Goal: Task Accomplishment & Management: Manage account settings

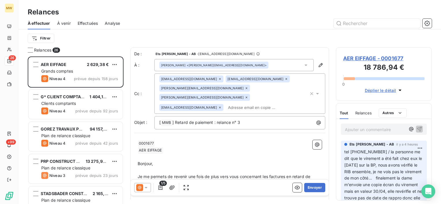
scroll to position [143, 91]
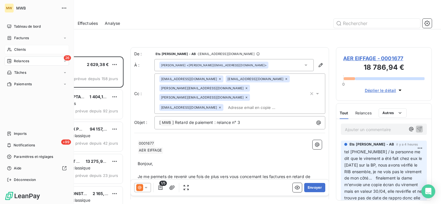
click at [21, 46] on div "Clients" at bounding box center [37, 49] width 64 height 9
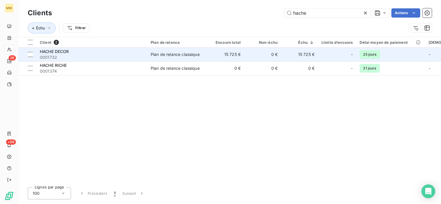
click at [98, 53] on div "HACHE DECOR" at bounding box center [92, 52] width 104 height 6
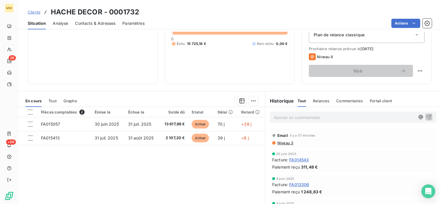
scroll to position [87, 0]
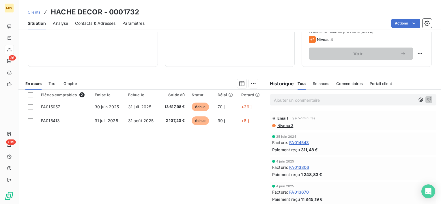
click at [278, 124] on span "Niveau 3" at bounding box center [285, 126] width 16 height 5
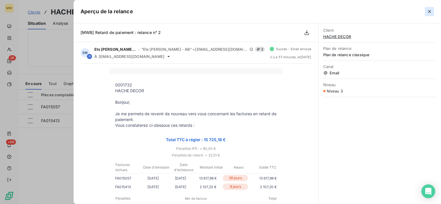
click at [432, 12] on icon "button" at bounding box center [430, 12] width 6 height 6
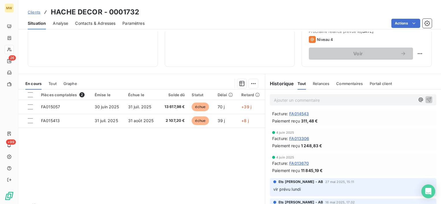
scroll to position [0, 0]
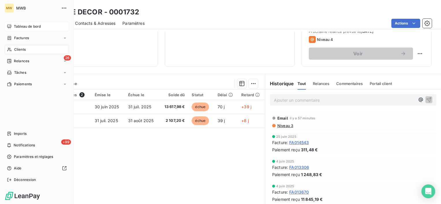
click at [19, 27] on span "Tableau de bord" at bounding box center [27, 26] width 27 height 5
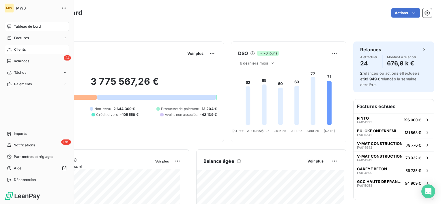
click at [20, 50] on span "Clients" at bounding box center [20, 49] width 12 height 5
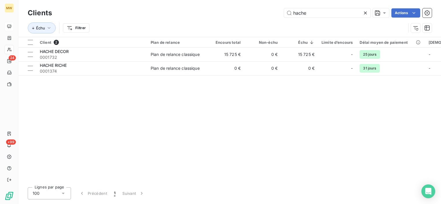
drag, startPoint x: 313, startPoint y: 13, endPoint x: 265, endPoint y: 10, distance: 48.6
click at [265, 10] on div "hache Actions" at bounding box center [245, 12] width 373 height 9
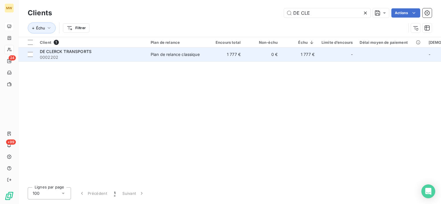
type input "DE CLE"
click at [102, 57] on span "0002202" at bounding box center [92, 58] width 104 height 6
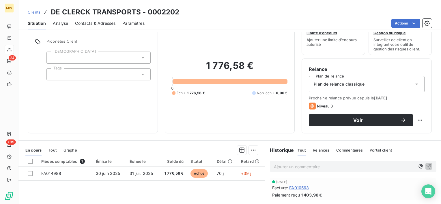
scroll to position [14, 0]
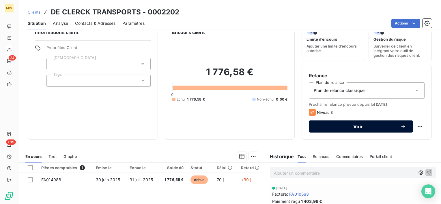
click at [372, 126] on span "Voir" at bounding box center [358, 126] width 85 height 5
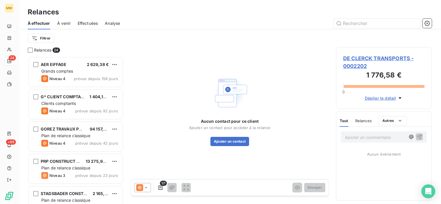
scroll to position [143, 91]
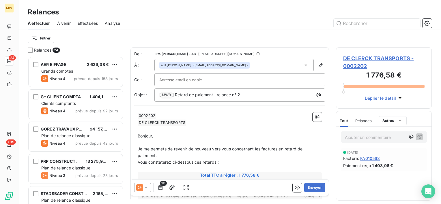
click at [290, 64] on div "null [PERSON_NAME] <[EMAIL_ADDRESS][DOMAIN_NAME]>" at bounding box center [234, 65] width 159 height 12
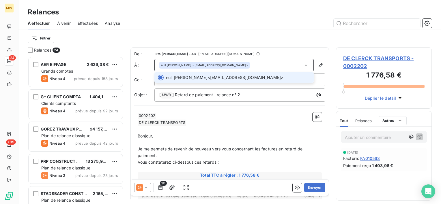
click at [290, 64] on div "null [PERSON_NAME] <[EMAIL_ADDRESS][DOMAIN_NAME]>" at bounding box center [234, 65] width 159 height 12
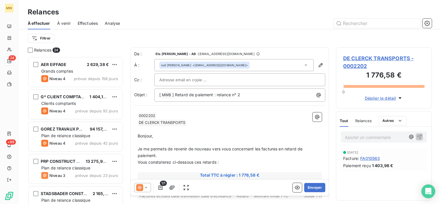
click at [144, 189] on icon at bounding box center [146, 188] width 6 height 6
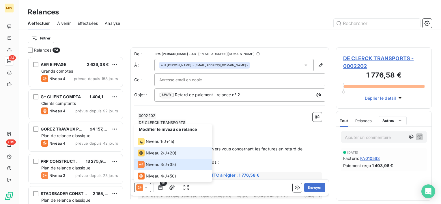
click at [156, 151] on span "Niveau 2" at bounding box center [154, 153] width 17 height 6
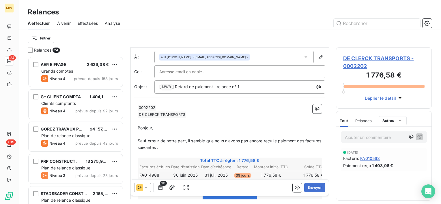
scroll to position [0, 0]
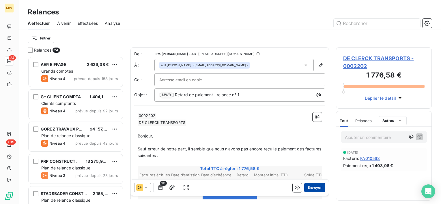
click at [311, 186] on button "Envoyer" at bounding box center [314, 187] width 21 height 9
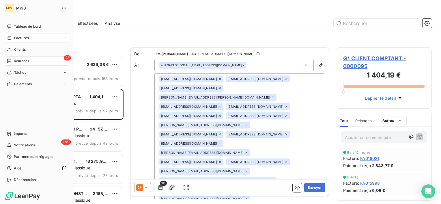
drag, startPoint x: 19, startPoint y: 47, endPoint x: 56, endPoint y: 36, distance: 38.5
click at [19, 47] on span "Clients" at bounding box center [20, 49] width 12 height 5
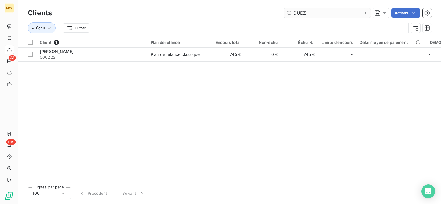
type input "DUEZ"
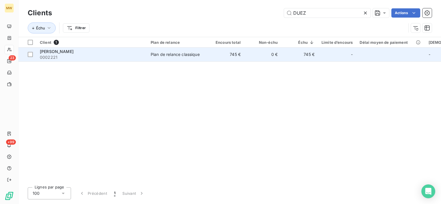
click at [154, 54] on div "Plan de relance classique" at bounding box center [175, 55] width 49 height 6
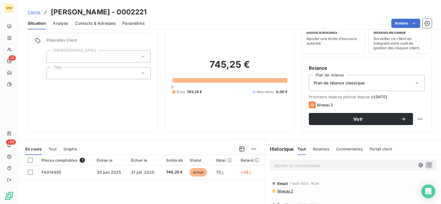
scroll to position [87, 0]
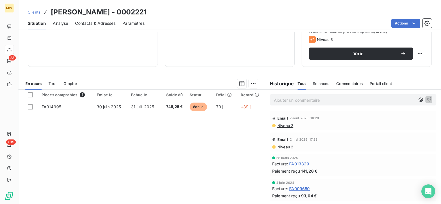
click at [282, 125] on span "Niveau 2" at bounding box center [285, 126] width 16 height 5
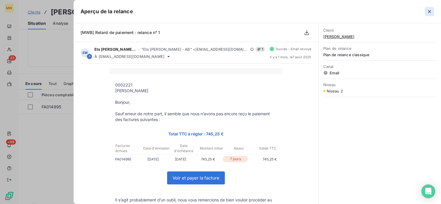
click at [431, 11] on icon "button" at bounding box center [430, 12] width 6 height 6
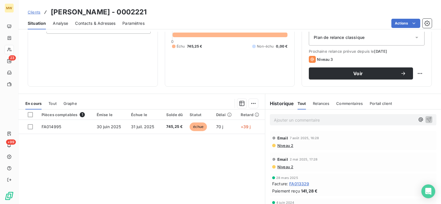
scroll to position [58, 0]
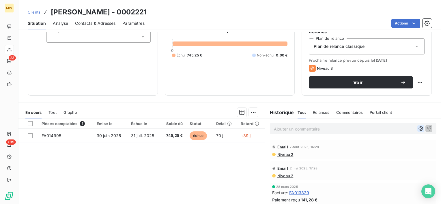
click at [418, 127] on icon "button" at bounding box center [421, 129] width 6 height 6
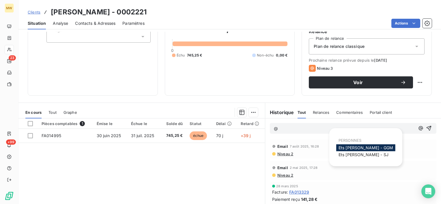
click at [375, 148] on span "Ets MARIUS WASILEWSKI - GGM" at bounding box center [366, 148] width 55 height 5
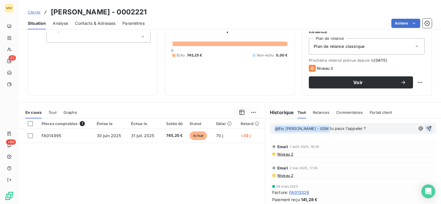
click at [426, 131] on icon "button" at bounding box center [429, 129] width 6 height 6
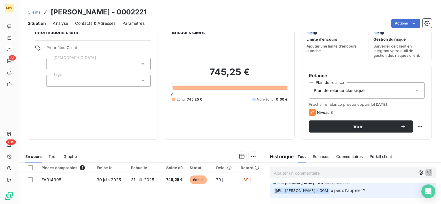
scroll to position [0, 0]
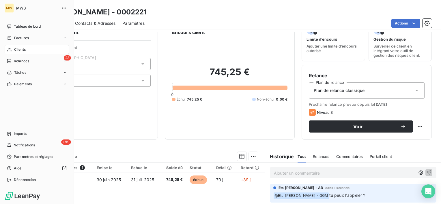
click at [27, 47] on div "Clients" at bounding box center [37, 49] width 64 height 9
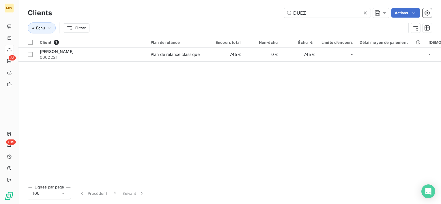
drag, startPoint x: 321, startPoint y: 14, endPoint x: 261, endPoint y: 10, distance: 60.5
click at [261, 10] on div "DUEZ Actions" at bounding box center [245, 12] width 373 height 9
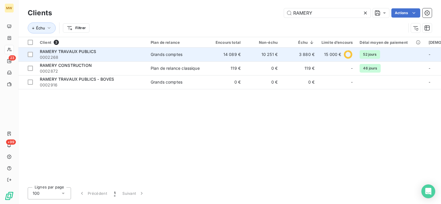
type input "RAMERY"
click at [107, 52] on div "RAMERY TRAVAUX PUBLICS" at bounding box center [92, 52] width 104 height 6
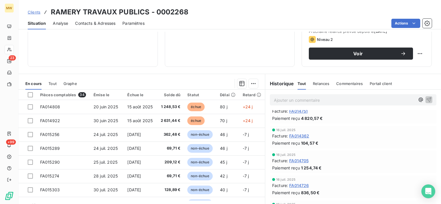
scroll to position [433, 0]
click at [321, 82] on span "Relances" at bounding box center [321, 83] width 16 height 5
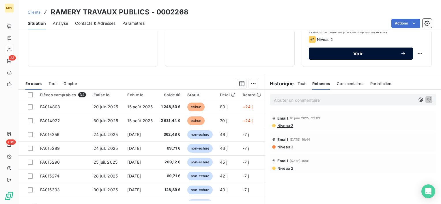
click at [350, 54] on span "Voir" at bounding box center [358, 53] width 85 height 5
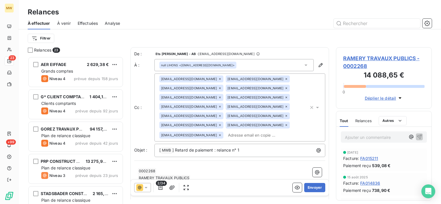
click at [305, 65] on icon at bounding box center [306, 65] width 3 height 1
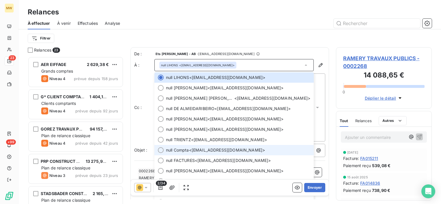
click at [194, 149] on span "null Compta <vjusselme@ramery.fr>" at bounding box center [238, 151] width 144 height 6
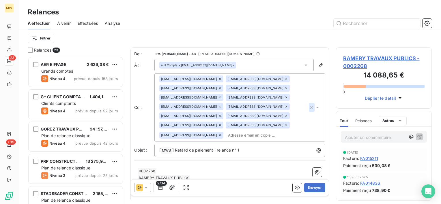
click at [309, 105] on icon "button" at bounding box center [312, 108] width 6 height 6
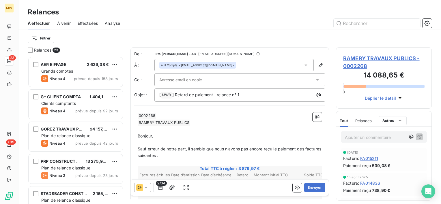
click at [265, 38] on div "Filtrer" at bounding box center [230, 38] width 404 height 11
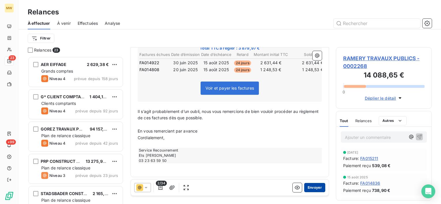
scroll to position [121, 0]
click at [309, 190] on button "Envoyer" at bounding box center [314, 187] width 21 height 9
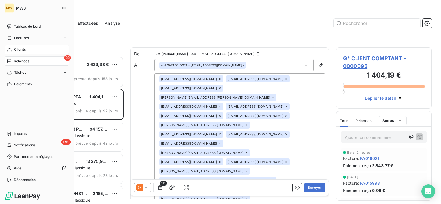
click at [14, 48] on div "Clients" at bounding box center [37, 49] width 64 height 9
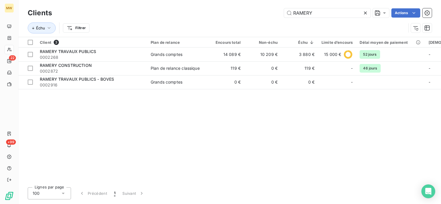
drag, startPoint x: 318, startPoint y: 13, endPoint x: 269, endPoint y: 17, distance: 48.7
click at [269, 17] on div "RAMERY Actions" at bounding box center [245, 12] width 373 height 9
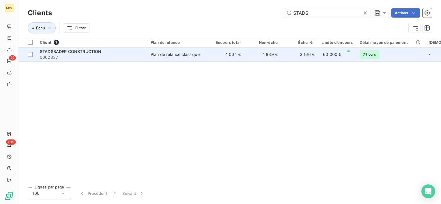
type input "STADS"
click at [125, 58] on span "0002337" at bounding box center [92, 58] width 104 height 6
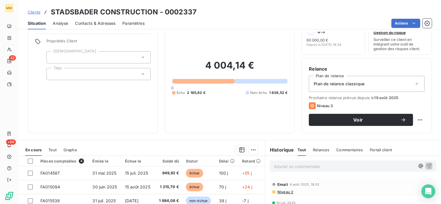
scroll to position [29, 0]
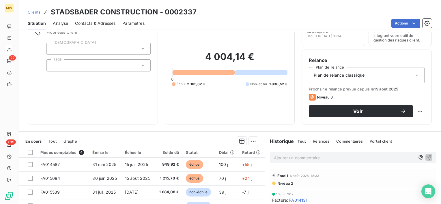
click at [317, 142] on span "Relances" at bounding box center [321, 141] width 16 height 5
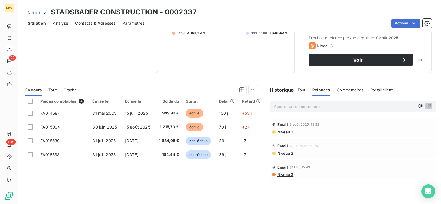
scroll to position [87, 0]
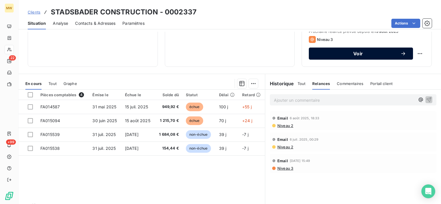
click at [337, 58] on button "Voir" at bounding box center [361, 54] width 104 height 12
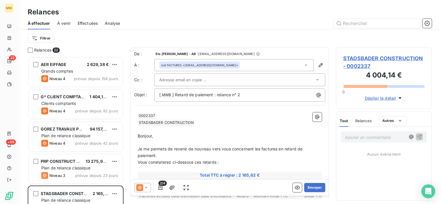
scroll to position [143, 91]
click at [146, 187] on icon at bounding box center [146, 188] width 6 height 6
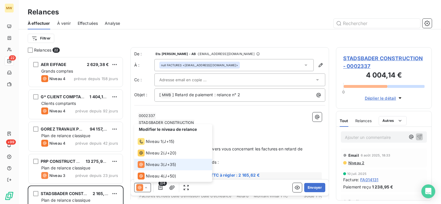
click at [146, 188] on icon at bounding box center [146, 187] width 2 height 1
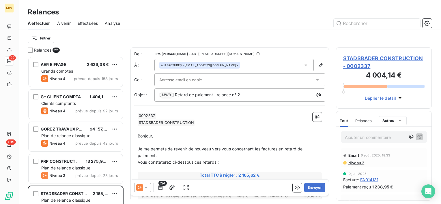
click at [303, 67] on icon at bounding box center [306, 65] width 6 height 6
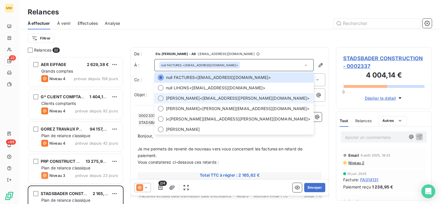
click at [263, 100] on span "Karine DURINCK <karine.durinck@stadsbader.fr>" at bounding box center [238, 99] width 144 height 6
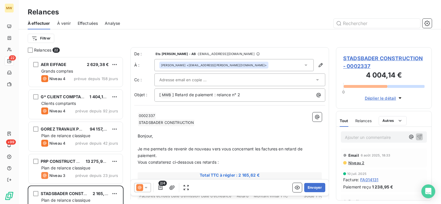
click at [264, 82] on div at bounding box center [236, 80] width 155 height 9
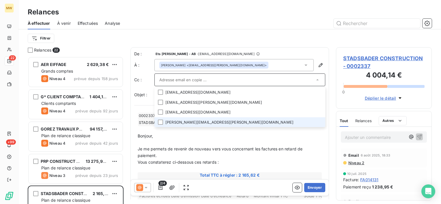
click at [256, 122] on li "ione.desombere@stadsbader.com" at bounding box center [240, 123] width 171 height 10
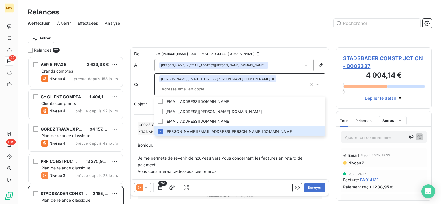
click at [262, 142] on p "Bonjour," at bounding box center [230, 145] width 184 height 7
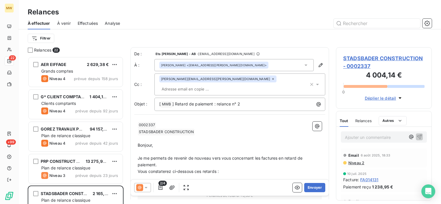
click at [233, 122] on p "﻿ 0002337 ﻿ ﻿" at bounding box center [230, 125] width 184 height 7
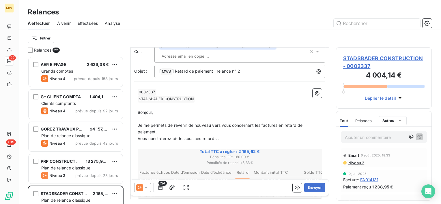
scroll to position [0, 0]
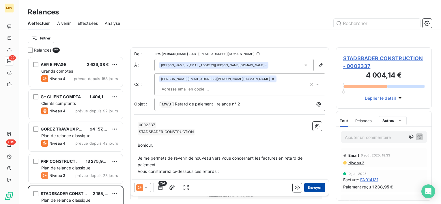
click at [306, 191] on button "Envoyer" at bounding box center [314, 187] width 21 height 9
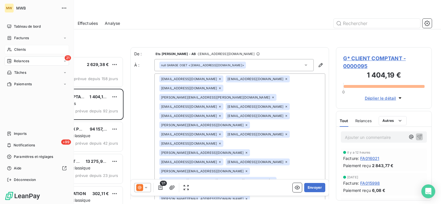
click at [19, 48] on span "Clients" at bounding box center [20, 49] width 12 height 5
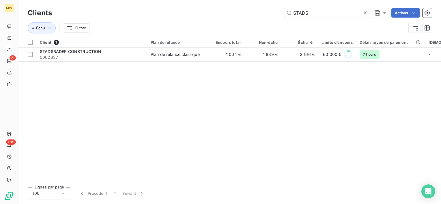
drag, startPoint x: 324, startPoint y: 17, endPoint x: 263, endPoint y: 14, distance: 60.7
click at [263, 14] on div "STADS Actions" at bounding box center [245, 12] width 373 height 9
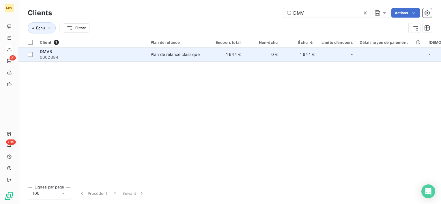
type input "DMV"
click at [104, 51] on div "DMVB" at bounding box center [92, 52] width 104 height 6
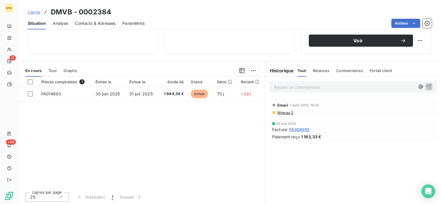
scroll to position [100, 0]
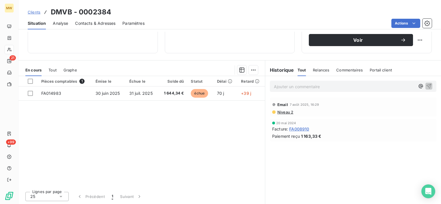
click at [282, 110] on span "Niveau 2" at bounding box center [285, 112] width 16 height 5
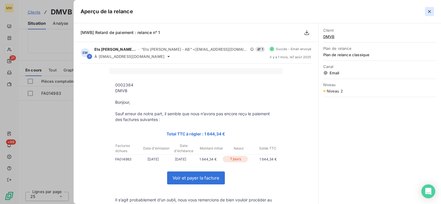
click at [429, 13] on icon "button" at bounding box center [430, 12] width 6 height 6
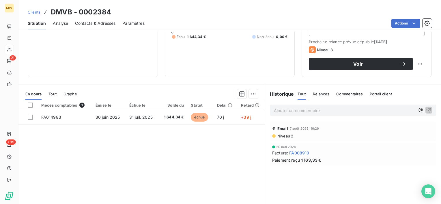
scroll to position [42, 0]
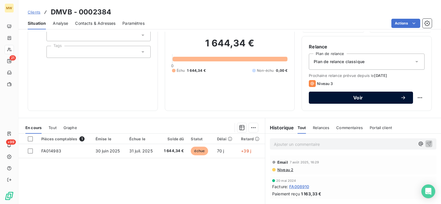
click at [352, 94] on button "Voir" at bounding box center [361, 98] width 104 height 12
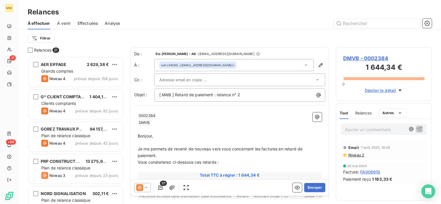
click at [305, 65] on icon at bounding box center [306, 65] width 3 height 1
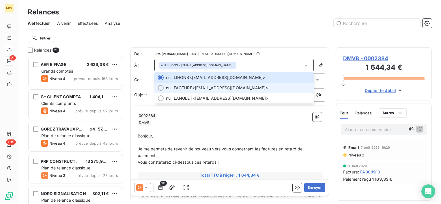
click at [279, 85] on span "null FACTURE <admin@dmvb.fr>" at bounding box center [238, 88] width 144 height 6
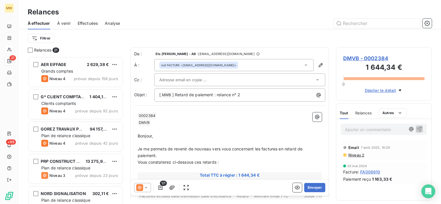
click at [281, 76] on div at bounding box center [236, 80] width 155 height 9
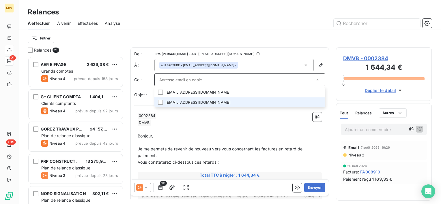
click at [277, 98] on li "direction@dmvb.fr" at bounding box center [240, 103] width 171 height 10
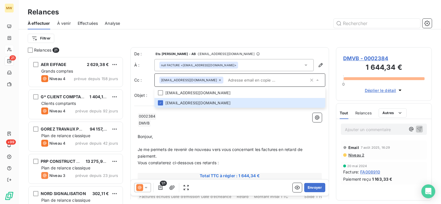
click at [287, 66] on div "null FACTURE <admin@dmvb.fr>" at bounding box center [234, 65] width 159 height 12
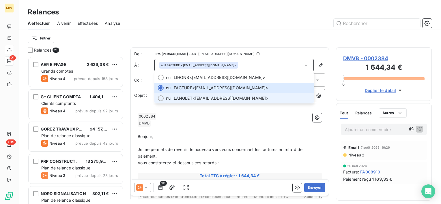
click at [274, 97] on span "null LANGLET <direction@dmvb.fr>" at bounding box center [238, 99] width 144 height 6
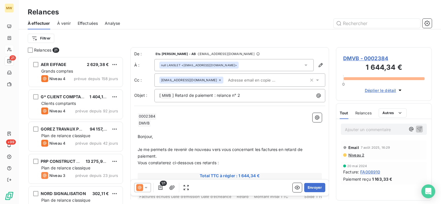
click at [269, 67] on div "null LANGLET <direction@dmvb.fr>" at bounding box center [234, 65] width 159 height 12
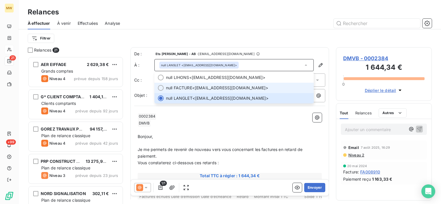
click at [270, 85] on span "null FACTURE <admin@dmvb.fr>" at bounding box center [238, 88] width 144 height 6
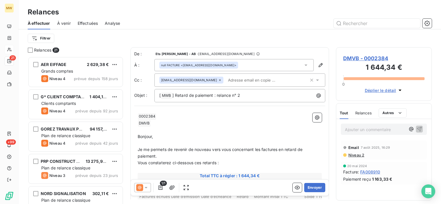
click at [270, 75] on div "direction@dmvb.fr" at bounding box center [240, 80] width 171 height 13
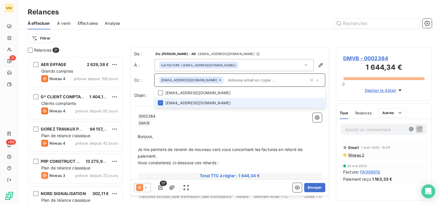
click at [311, 35] on div "Filtrer" at bounding box center [230, 38] width 404 height 11
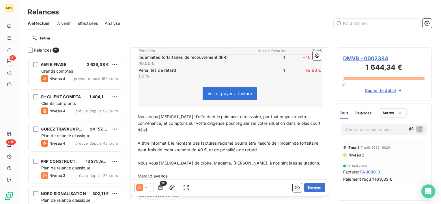
scroll to position [173, 0]
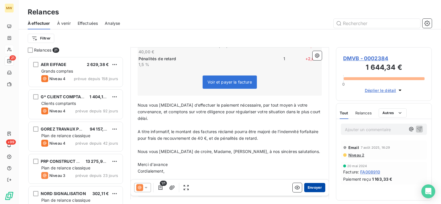
click at [310, 184] on button "Envoyer" at bounding box center [314, 187] width 21 height 9
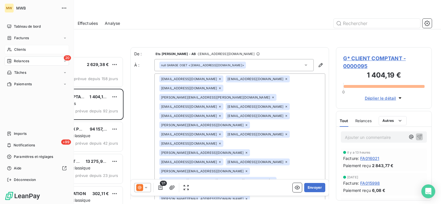
click at [18, 50] on span "Clients" at bounding box center [20, 49] width 12 height 5
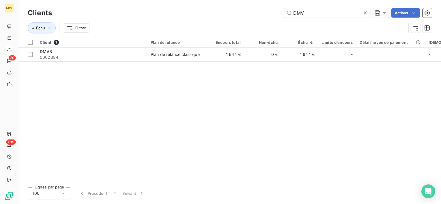
drag, startPoint x: 315, startPoint y: 12, endPoint x: 245, endPoint y: 12, distance: 70.2
click at [245, 12] on div "DMV Actions" at bounding box center [245, 12] width 373 height 9
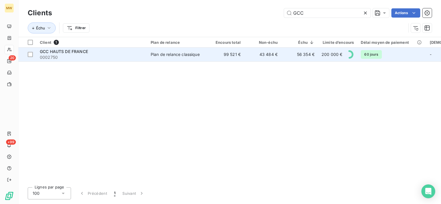
type input "GCC"
click at [113, 52] on div "GCC HAUTS DE FRANCE" at bounding box center [92, 52] width 104 height 6
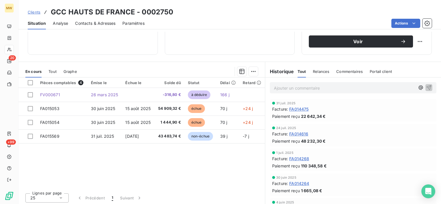
scroll to position [100, 0]
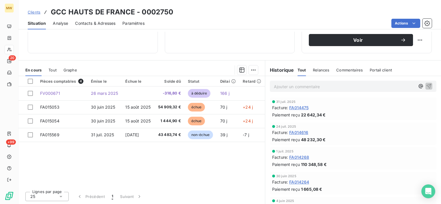
click at [317, 68] on span "Relances" at bounding box center [321, 70] width 16 height 5
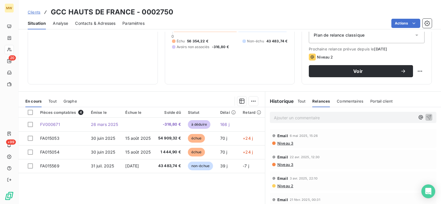
scroll to position [14, 0]
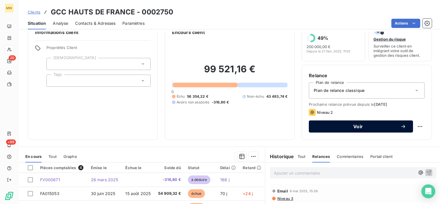
click at [332, 124] on span "Voir" at bounding box center [358, 126] width 85 height 5
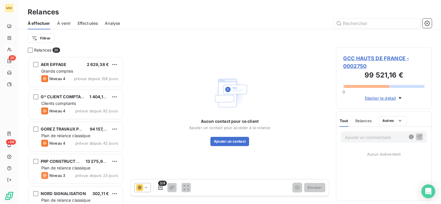
scroll to position [143, 91]
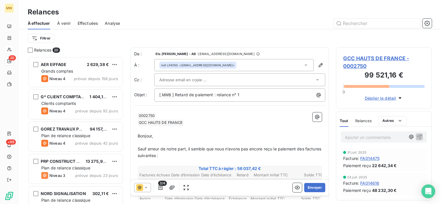
click at [366, 121] on span "Relances" at bounding box center [364, 121] width 16 height 5
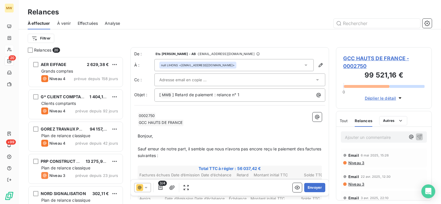
click at [358, 162] on span "Niveau 3" at bounding box center [356, 163] width 16 height 5
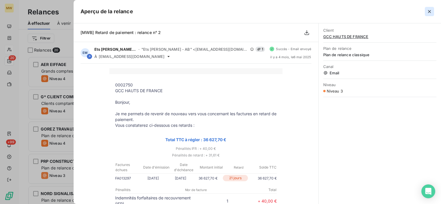
click at [433, 10] on button "button" at bounding box center [429, 11] width 9 height 9
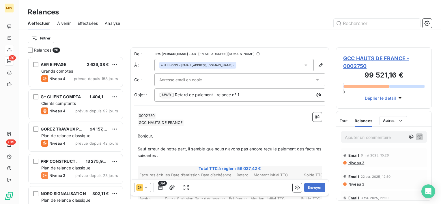
click at [303, 65] on icon at bounding box center [306, 65] width 6 height 6
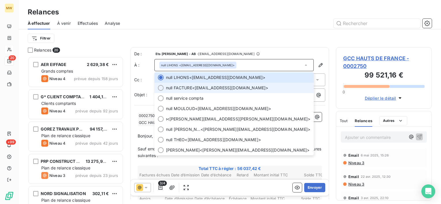
click at [197, 87] on span "null FACTURE <factures.fournisseurs.gcchdfconstruction@gcc.fr>" at bounding box center [238, 88] width 144 height 6
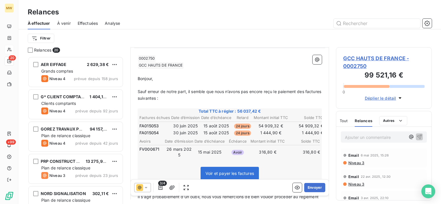
scroll to position [87, 0]
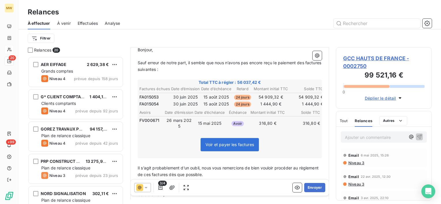
click at [160, 186] on span "3/4" at bounding box center [162, 183] width 9 height 5
click at [169, 187] on icon "button" at bounding box center [172, 188] width 6 height 6
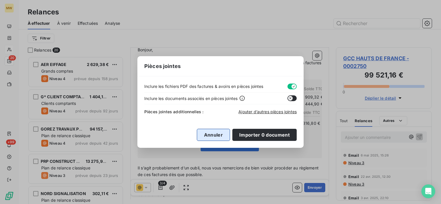
click at [223, 138] on button "Annuler" at bounding box center [213, 135] width 33 height 12
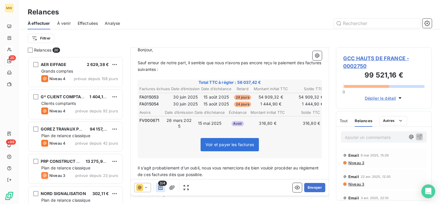
click at [165, 188] on button "button" at bounding box center [160, 187] width 9 height 9
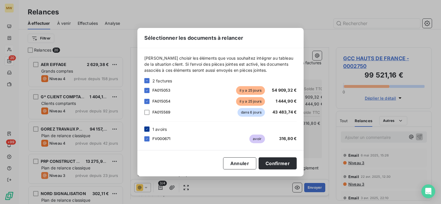
click at [147, 130] on icon at bounding box center [146, 129] width 3 height 3
click at [270, 162] on button "Confirmer" at bounding box center [278, 164] width 38 height 12
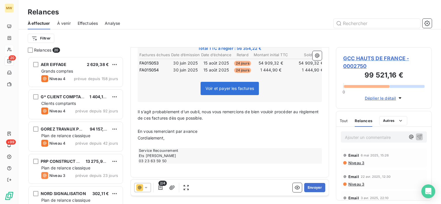
scroll to position [121, 0]
click at [310, 185] on button "Envoyer" at bounding box center [314, 187] width 21 height 9
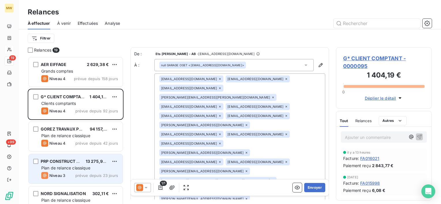
click at [56, 165] on div "PRP CONSTRUCT BV 13 275,98 € Plan de relance classique Niveau 3 prévue depuis 2…" at bounding box center [76, 169] width 94 height 29
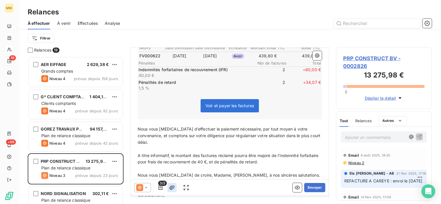
scroll to position [173, 0]
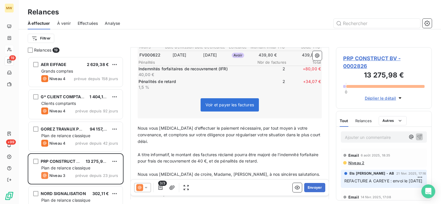
click at [161, 186] on span "3/3" at bounding box center [162, 183] width 9 height 5
click at [161, 187] on icon "button" at bounding box center [161, 188] width 6 height 6
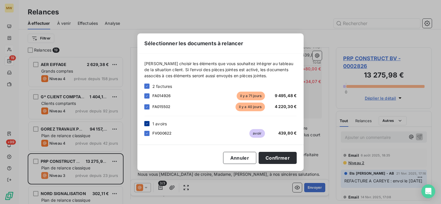
click at [147, 125] on icon at bounding box center [146, 123] width 3 height 3
click at [268, 153] on button "Confirmer" at bounding box center [278, 158] width 38 height 12
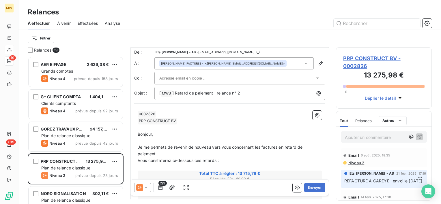
scroll to position [0, 0]
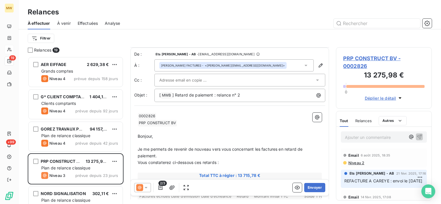
click at [306, 65] on div "Peter ROUSSEEUW FACTURES - <peter@prpconstruct.be>" at bounding box center [234, 65] width 159 height 12
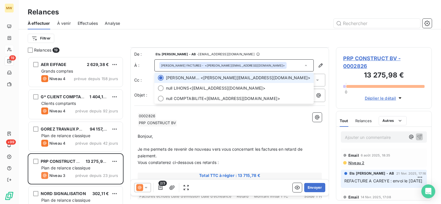
click at [305, 64] on div "Peter ROUSSEEUW FACTURES - <peter@prpconstruct.be>" at bounding box center [234, 65] width 159 height 12
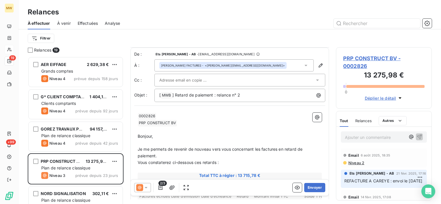
click at [290, 75] on div at bounding box center [240, 80] width 171 height 13
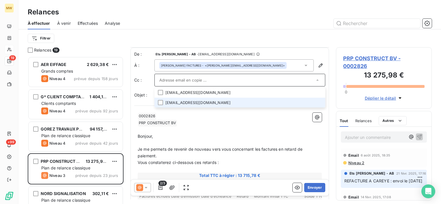
click at [269, 100] on li "boekhouding@rothine.be" at bounding box center [240, 103] width 171 height 10
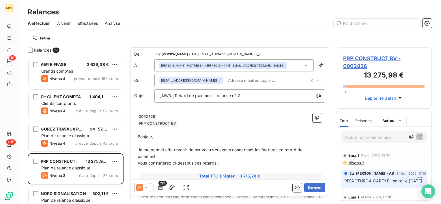
click at [261, 126] on p "﻿ PRP CONSTRUCT BV ﻿ ﻿" at bounding box center [230, 123] width 184 height 7
click at [357, 163] on span "Niveau 2" at bounding box center [356, 163] width 16 height 5
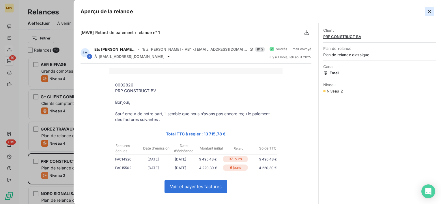
click at [430, 13] on icon "button" at bounding box center [430, 12] width 6 height 6
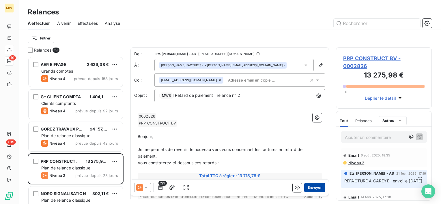
click at [304, 187] on button "Envoyer" at bounding box center [314, 187] width 21 height 9
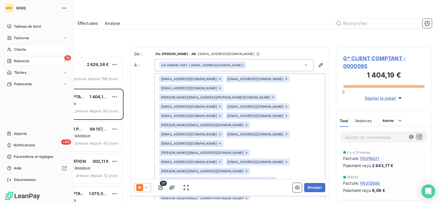
click at [26, 46] on div "Clients" at bounding box center [37, 49] width 64 height 9
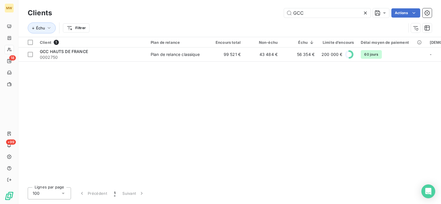
drag, startPoint x: 327, startPoint y: 14, endPoint x: 212, endPoint y: 3, distance: 115.4
click at [212, 3] on div "Clients GCC Actions Échu Filtrer" at bounding box center [229, 18] width 423 height 37
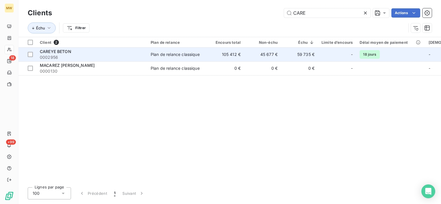
type input "CARE"
click at [141, 54] on div "CAREYE BETON" at bounding box center [92, 52] width 104 height 6
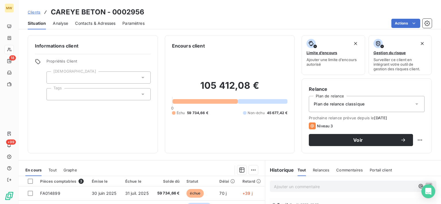
scroll to position [58, 0]
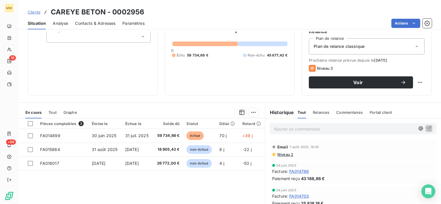
click at [344, 75] on div "Prochaine relance prévue depuis le 4 sept. 2025 Niveau 3 Voir" at bounding box center [367, 73] width 116 height 31
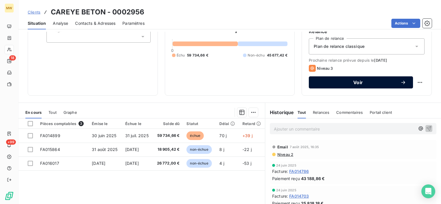
click at [343, 83] on span "Voir" at bounding box center [358, 82] width 85 height 5
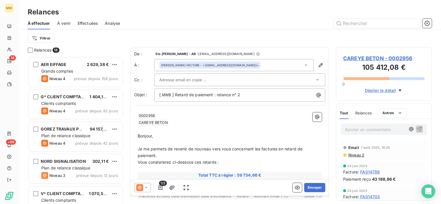
click at [300, 80] on div at bounding box center [236, 80] width 155 height 9
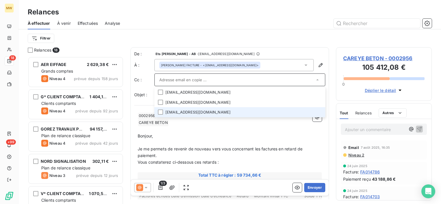
click at [210, 110] on li "boekhouding@betonwerkencareye.be" at bounding box center [240, 112] width 171 height 10
click at [228, 112] on li "boekhouding@betonwerkencareye.be" at bounding box center [240, 113] width 171 height 10
click at [228, 112] on li "boekhouding@betonwerkencareye.be" at bounding box center [240, 112] width 171 height 10
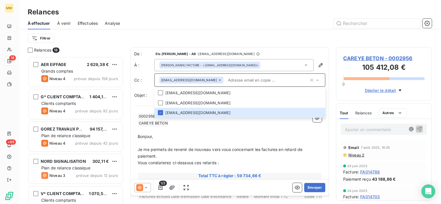
click at [230, 126] on p "﻿ CAREYE BETON ﻿ ﻿" at bounding box center [230, 123] width 184 height 7
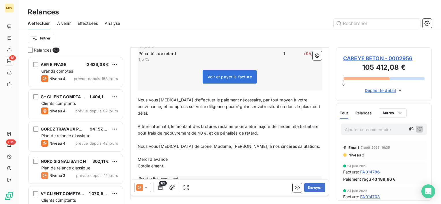
scroll to position [200, 0]
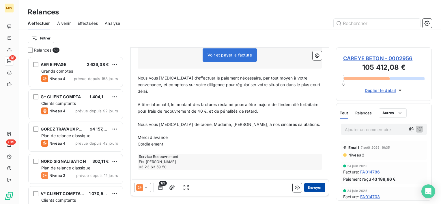
click at [307, 187] on button "Envoyer" at bounding box center [314, 187] width 21 height 9
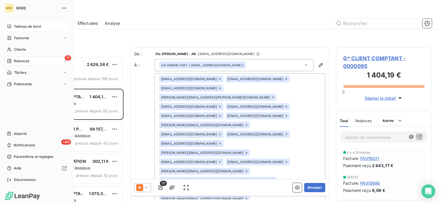
click at [25, 24] on span "Tableau de bord" at bounding box center [27, 26] width 27 height 5
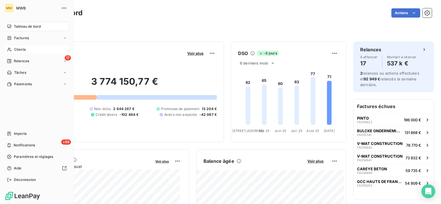
click at [17, 46] on div "Clients" at bounding box center [37, 49] width 64 height 9
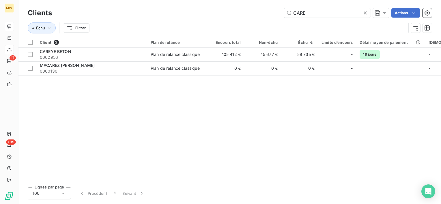
drag, startPoint x: 310, startPoint y: 13, endPoint x: 267, endPoint y: 9, distance: 42.9
click at [267, 9] on div "CARE Actions" at bounding box center [245, 12] width 373 height 9
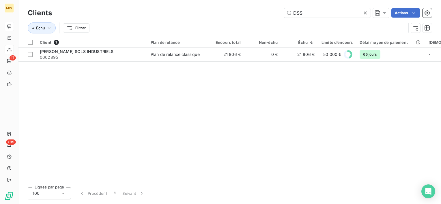
type input "DSSI"
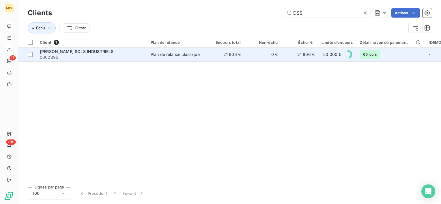
click at [90, 57] on span "0002895" at bounding box center [92, 58] width 104 height 6
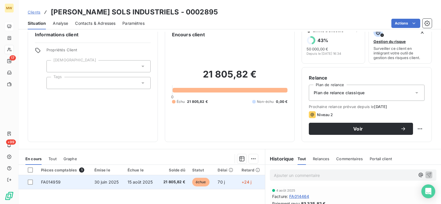
scroll to position [29, 0]
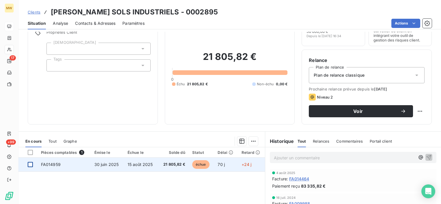
click at [31, 165] on div at bounding box center [30, 164] width 5 height 5
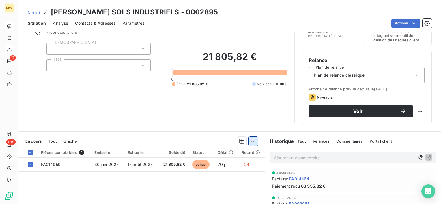
click at [249, 138] on html "MW 17 +99 Clients DSSI DE SOUSA SOLS INDUSTRIELS - 0002895 Situation Analyse Co…" at bounding box center [220, 102] width 441 height 204
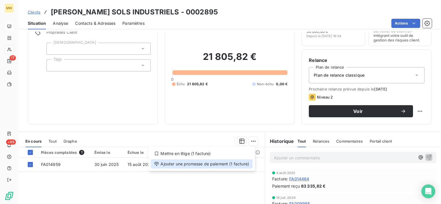
click at [231, 164] on div "Ajouter une promesse de paiement (1 facture)" at bounding box center [202, 164] width 102 height 9
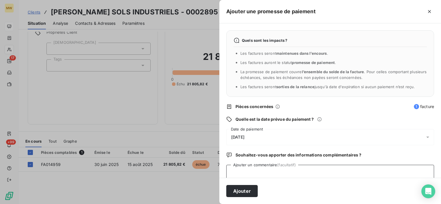
click at [255, 172] on textarea "Ajouter un commentaire (facultatif)" at bounding box center [330, 176] width 208 height 22
type textarea "VIR RECU 08/09"
drag, startPoint x: 420, startPoint y: 134, endPoint x: 415, endPoint y: 135, distance: 4.9
click at [420, 135] on div "09/09/2025" at bounding box center [330, 137] width 208 height 16
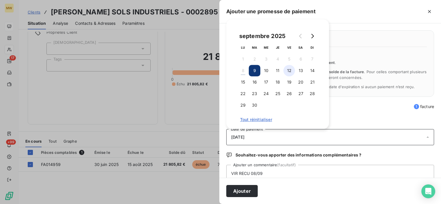
click at [293, 72] on button "12" at bounding box center [290, 71] width 12 height 12
click at [372, 120] on div "Quelle est la date prévue du paiement ?" at bounding box center [330, 120] width 208 height 6
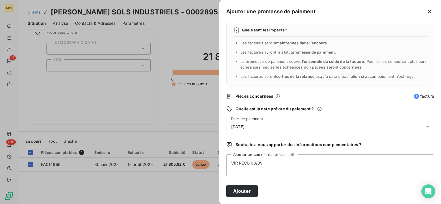
scroll to position [15, 0]
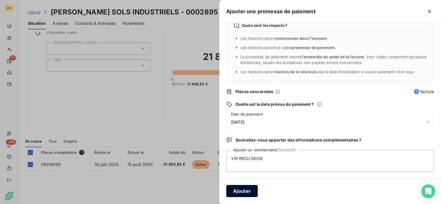
click at [238, 191] on button "Ajouter" at bounding box center [241, 191] width 31 height 12
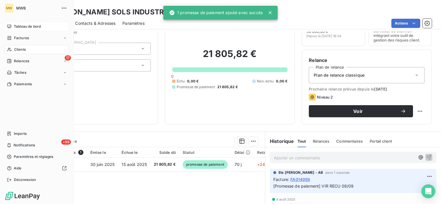
click at [20, 25] on span "Tableau de bord" at bounding box center [27, 26] width 27 height 5
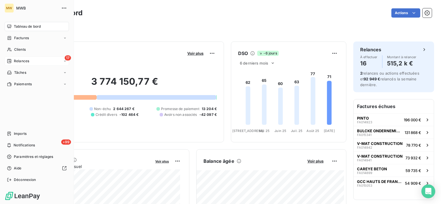
click at [22, 58] on div "17 Relances" at bounding box center [37, 61] width 64 height 9
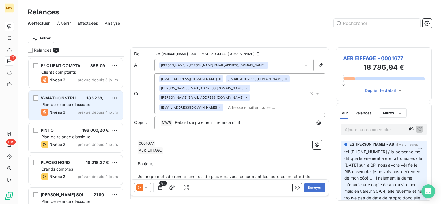
scroll to position [202, 0]
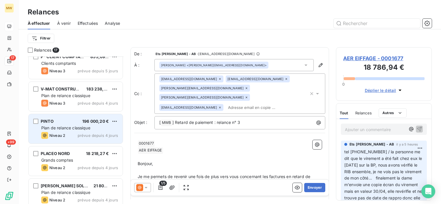
click at [68, 125] on div "Plan de relance classique" at bounding box center [79, 128] width 77 height 6
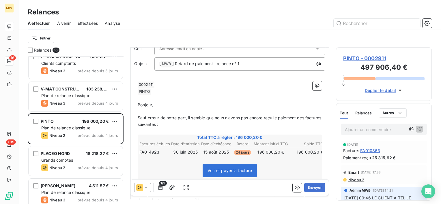
scroll to position [58, 0]
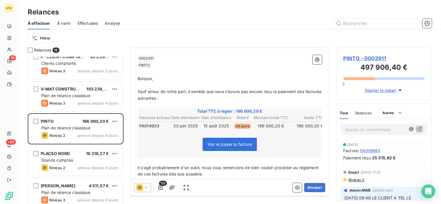
click at [349, 57] on span "PINTO - 0002911" at bounding box center [383, 59] width 81 height 8
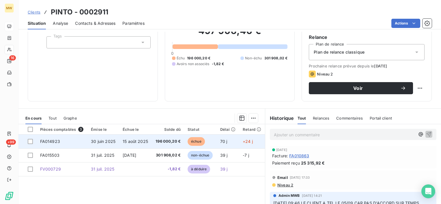
scroll to position [58, 0]
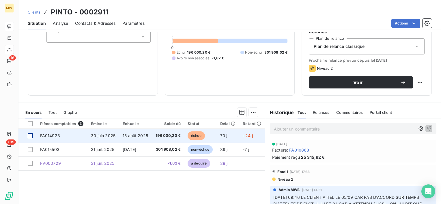
click at [28, 137] on div at bounding box center [30, 135] width 5 height 5
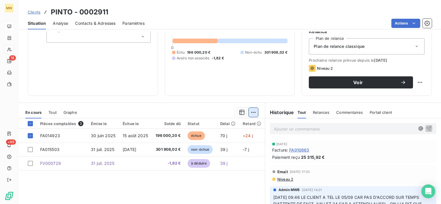
click at [251, 109] on html "MW 16 +99 Clients PINTO - 0002911 Situation Analyse Contacts & Adresses Paramèt…" at bounding box center [220, 102] width 441 height 204
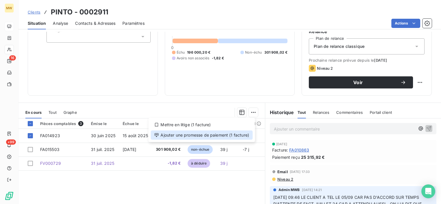
click at [219, 135] on div "Ajouter une promesse de paiement (1 facture)" at bounding box center [202, 135] width 102 height 9
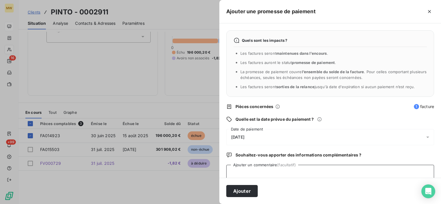
click at [276, 168] on textarea "Ajouter un commentaire (facultatif)" at bounding box center [330, 176] width 208 height 22
type textarea "VIR RECU 08/09"
click at [257, 133] on div "09/09/2025" at bounding box center [330, 137] width 208 height 16
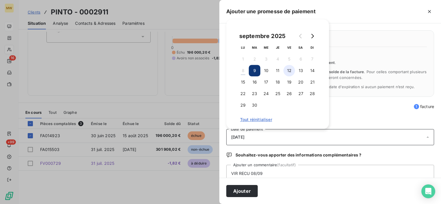
click at [291, 68] on button "12" at bounding box center [290, 71] width 12 height 12
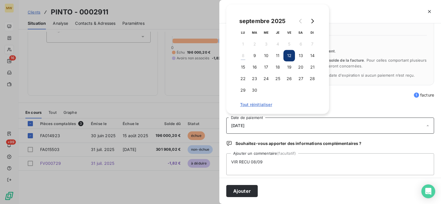
scroll to position [15, 0]
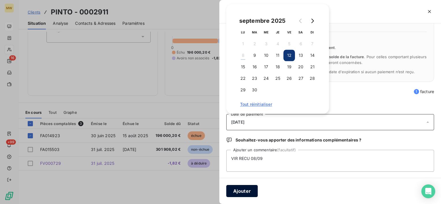
click at [247, 194] on button "Ajouter" at bounding box center [241, 191] width 31 height 12
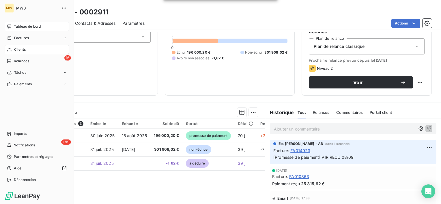
click at [19, 25] on span "Tableau de bord" at bounding box center [27, 26] width 27 height 5
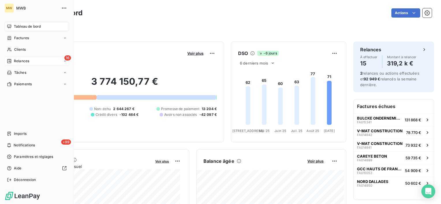
click at [25, 59] on span "Relances" at bounding box center [21, 61] width 15 height 5
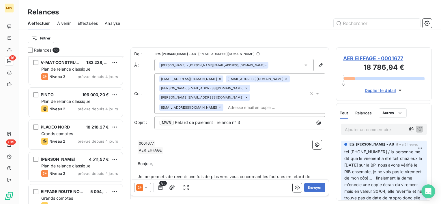
scroll to position [231, 0]
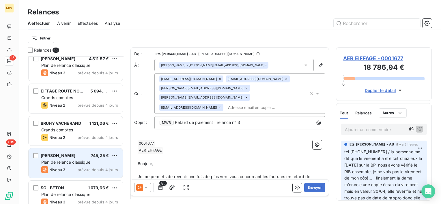
scroll to position [280, 0]
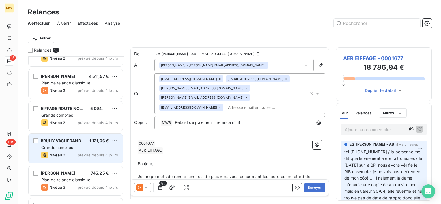
click at [61, 149] on span "Grands comptes" at bounding box center [57, 147] width 32 height 5
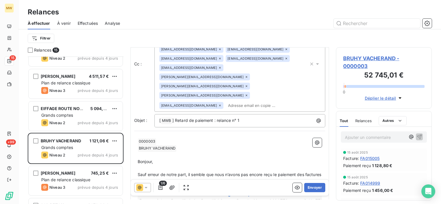
scroll to position [87, 0]
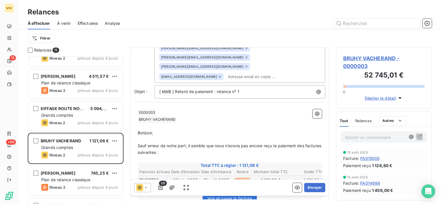
click at [348, 55] on span "BRUHY VACHERAND - 0000003" at bounding box center [383, 63] width 81 height 16
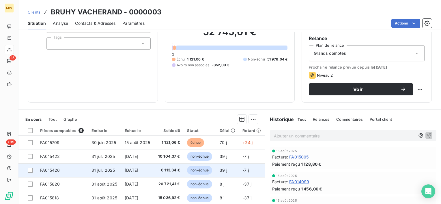
scroll to position [58, 0]
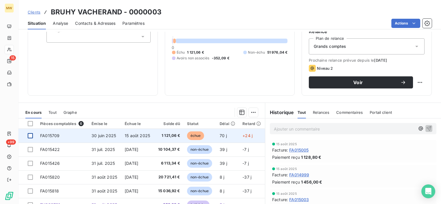
click at [32, 135] on div at bounding box center [30, 135] width 5 height 5
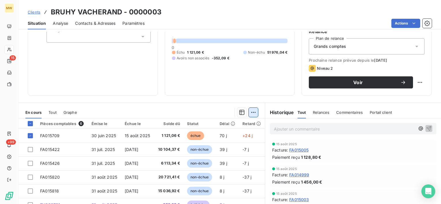
click at [249, 113] on html "MW 15 +99 Clients BRUHY VACHERAND - 0000003 Situation Analyse Contacts & Adress…" at bounding box center [220, 102] width 441 height 204
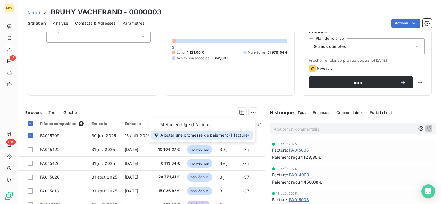
click at [232, 135] on div "Ajouter une promesse de paiement (1 facture)" at bounding box center [202, 135] width 102 height 9
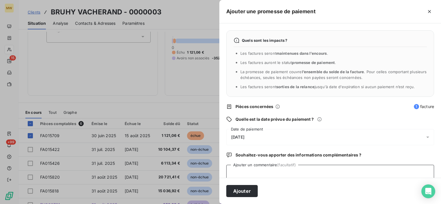
click at [280, 173] on textarea "Ajouter un commentaire (facultatif)" at bounding box center [330, 176] width 208 height 22
type textarea "OK LCR 15/09"
click at [295, 135] on div "[DATE]" at bounding box center [330, 137] width 208 height 16
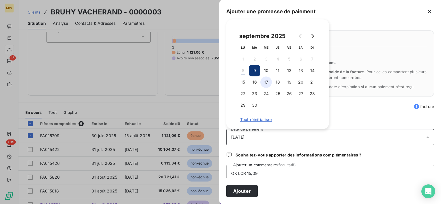
click at [267, 81] on button "17" at bounding box center [266, 83] width 12 height 12
click at [277, 81] on button "18" at bounding box center [278, 83] width 12 height 12
click at [291, 83] on button "19" at bounding box center [290, 83] width 12 height 12
click at [244, 192] on button "Ajouter" at bounding box center [241, 191] width 31 height 12
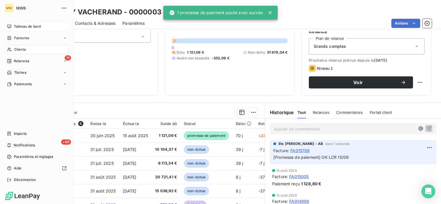
click at [17, 25] on span "Tableau de bord" at bounding box center [27, 26] width 27 height 5
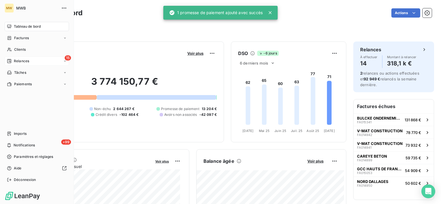
click at [21, 61] on span "Relances" at bounding box center [21, 61] width 15 height 5
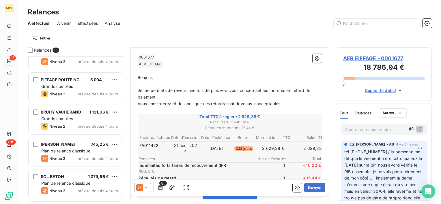
scroll to position [318, 0]
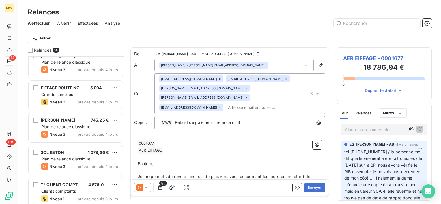
scroll to position [305, 0]
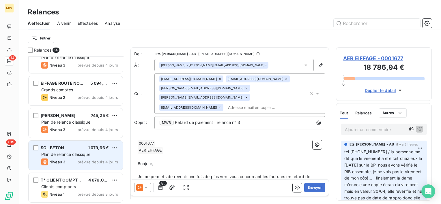
click at [61, 143] on div "SOL BETON 1 079,66 € Plan de relance classique Niveau 3 prévue depuis 4 jours" at bounding box center [76, 155] width 94 height 29
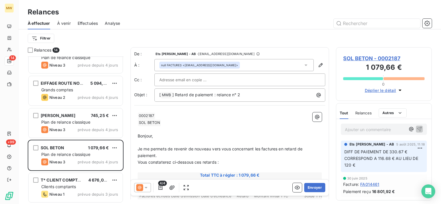
click at [363, 131] on p "Ajouter un commentaire ﻿" at bounding box center [375, 129] width 61 height 7
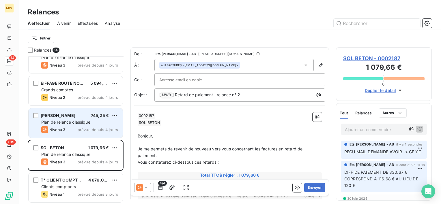
click at [69, 125] on div "DUEZ LAURENT 745,25 € Plan de relance classique Niveau 3 prévue depuis 4 jours" at bounding box center [76, 123] width 94 height 29
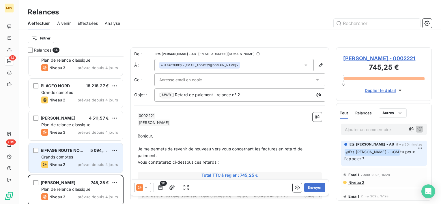
scroll to position [218, 0]
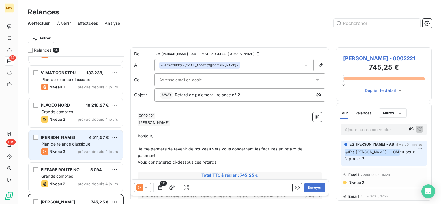
click at [65, 142] on span "Plan de relance classique" at bounding box center [65, 144] width 49 height 5
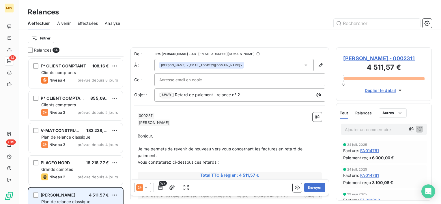
scroll to position [132, 0]
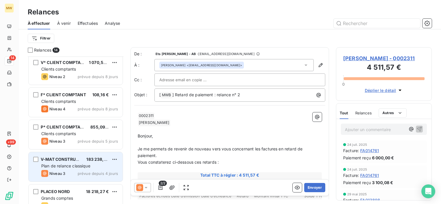
click at [63, 158] on span "V-MAT CONSTRUCTION" at bounding box center [65, 159] width 48 height 5
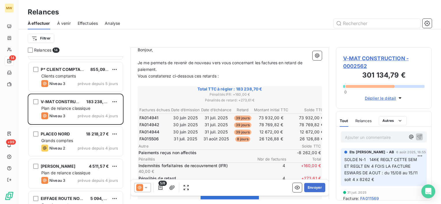
scroll to position [58, 0]
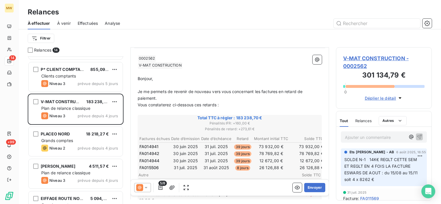
click at [352, 56] on span "V-MAT CONSTRUCTION - 0002562" at bounding box center [383, 63] width 81 height 16
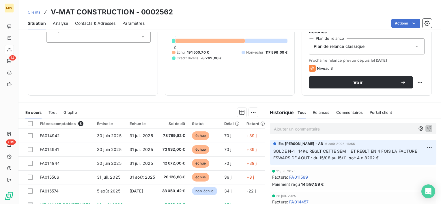
scroll to position [87, 0]
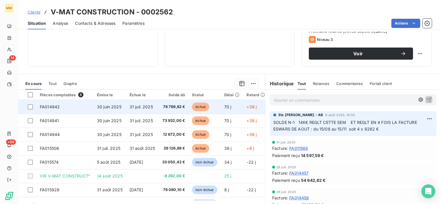
click at [31, 104] on td at bounding box center [27, 107] width 18 height 14
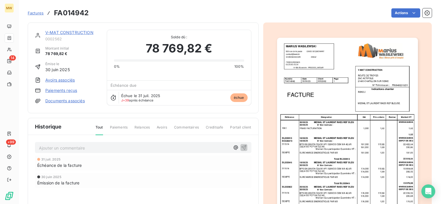
click at [32, 109] on div "V-MAT CONSTRUCTION 0002562 Montant initial 78 769,82 € Émise le 30 juin 2025 Av…" at bounding box center [143, 68] width 231 height 91
click at [41, 13] on span "Factures" at bounding box center [36, 13] width 16 height 5
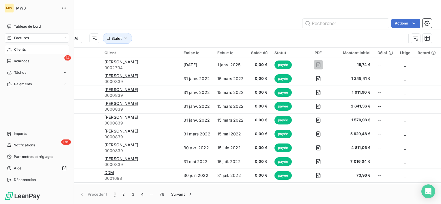
click at [20, 49] on span "Clients" at bounding box center [20, 49] width 12 height 5
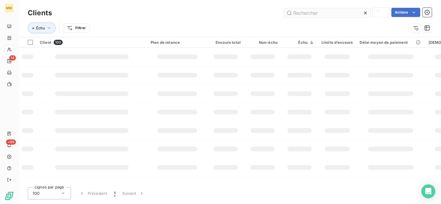
click at [307, 15] on input "text" at bounding box center [327, 12] width 87 height 9
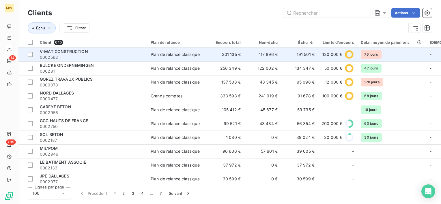
click at [126, 53] on div "V-MAT CONSTRUCTION" at bounding box center [92, 52] width 104 height 6
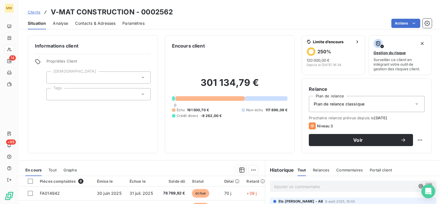
scroll to position [58, 0]
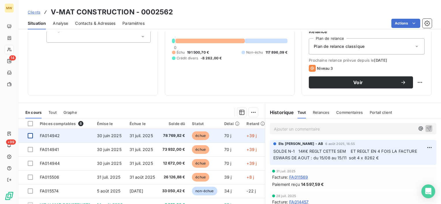
click at [29, 137] on div at bounding box center [30, 135] width 5 height 5
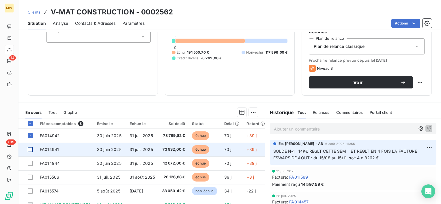
click at [30, 147] on div at bounding box center [30, 149] width 5 height 5
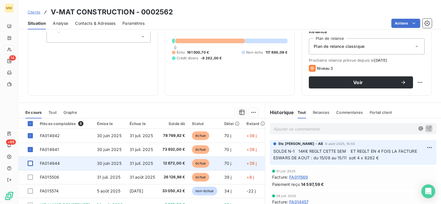
click at [32, 164] on div at bounding box center [30, 163] width 5 height 5
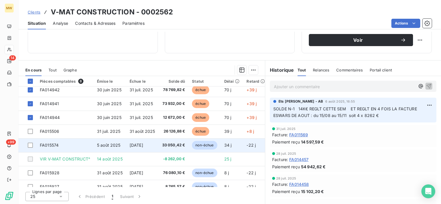
scroll to position [0, 0]
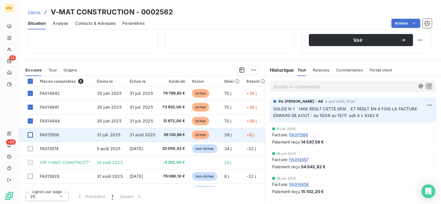
click at [28, 134] on div at bounding box center [30, 135] width 5 height 5
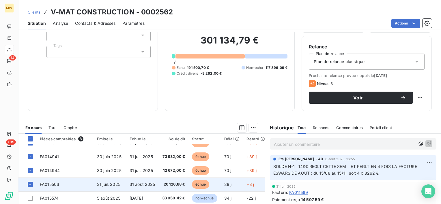
scroll to position [12, 0]
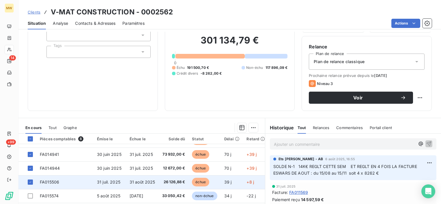
drag, startPoint x: 31, startPoint y: 180, endPoint x: 61, endPoint y: 179, distance: 29.2
click at [31, 181] on icon at bounding box center [30, 182] width 3 height 3
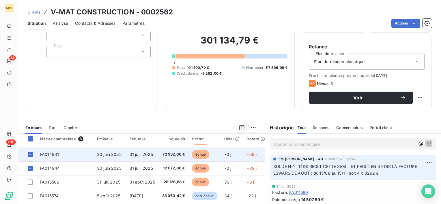
scroll to position [0, 0]
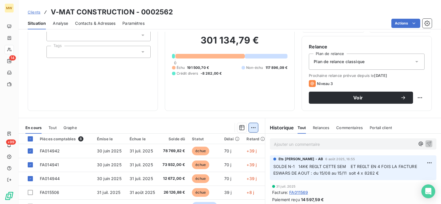
click at [252, 126] on html "MW 14 +99 Clients V-MAT CONSTRUCTION - 0002562 Situation Analyse Contacts & Adr…" at bounding box center [220, 102] width 441 height 204
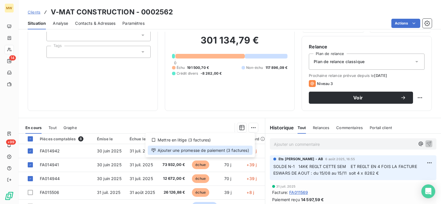
click at [223, 149] on div "Ajouter une promesse de paiement (3 factures)" at bounding box center [200, 150] width 105 height 9
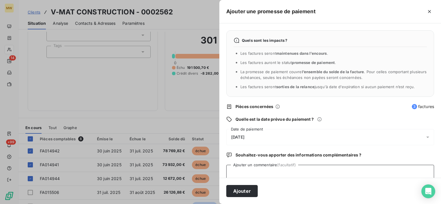
click at [262, 170] on textarea "Ajouter un commentaire (facultatif)" at bounding box center [330, 176] width 208 height 22
type textarea "VIR RECU 08/09"
click at [262, 132] on div "09/09/2025" at bounding box center [330, 137] width 208 height 16
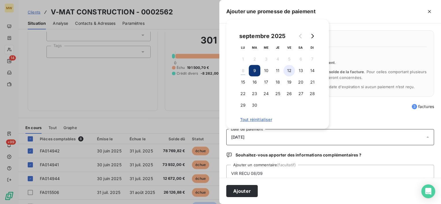
click at [292, 70] on button "12" at bounding box center [290, 71] width 12 height 12
click at [252, 192] on button "Ajouter" at bounding box center [241, 191] width 31 height 12
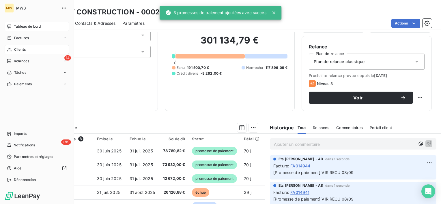
click at [18, 28] on span "Tableau de bord" at bounding box center [27, 26] width 27 height 5
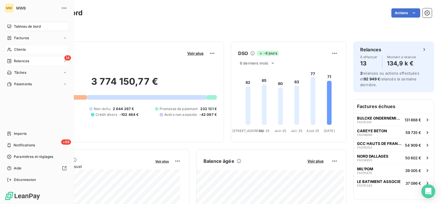
click at [16, 62] on span "Relances" at bounding box center [21, 61] width 15 height 5
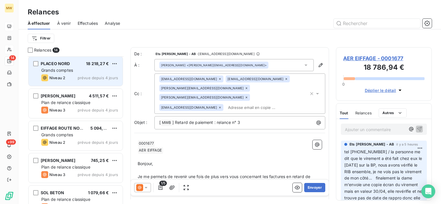
scroll to position [231, 0]
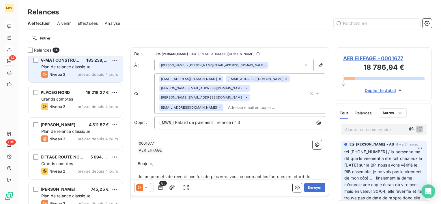
click at [69, 74] on div "Niveau 3 prévue depuis 4 jours" at bounding box center [79, 74] width 77 height 7
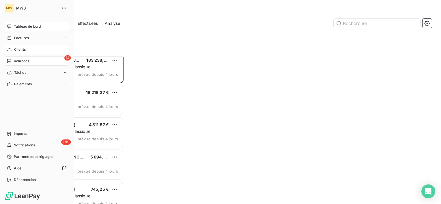
click at [22, 46] on div "Clients" at bounding box center [37, 49] width 64 height 9
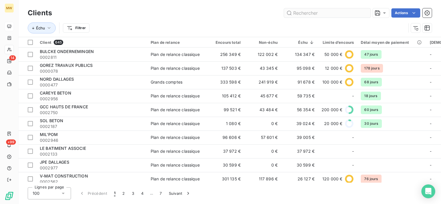
click at [322, 14] on input "text" at bounding box center [327, 12] width 87 height 9
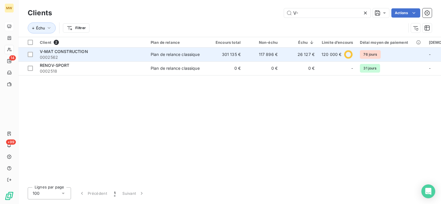
type input "V-"
click at [70, 59] on span "0002562" at bounding box center [92, 58] width 104 height 6
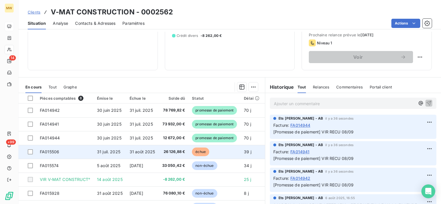
scroll to position [87, 0]
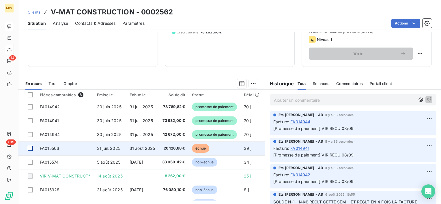
click at [31, 147] on div at bounding box center [30, 148] width 5 height 5
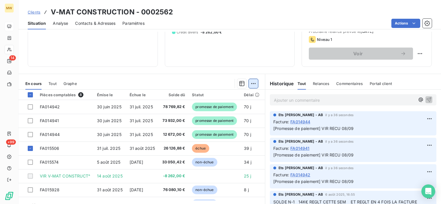
click at [248, 82] on html "MW 14 +99 Clients V-MAT CONSTRUCTION - 0002562 Situation Analyse Contacts & Adr…" at bounding box center [220, 102] width 441 height 204
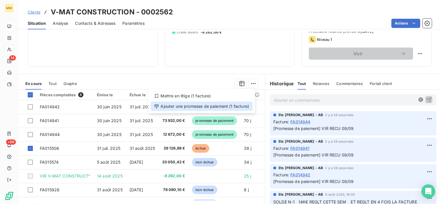
click at [205, 107] on div "Ajouter une promesse de paiement (1 facture)" at bounding box center [202, 106] width 102 height 9
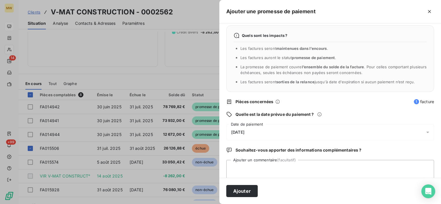
scroll to position [0, 0]
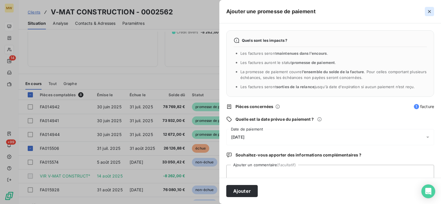
click at [429, 13] on icon "button" at bounding box center [430, 12] width 6 height 6
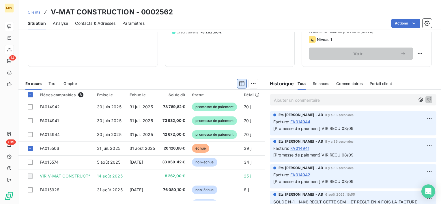
click at [239, 83] on icon "button" at bounding box center [241, 83] width 5 height 5
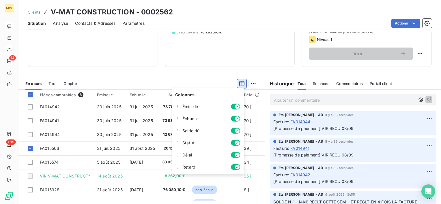
click at [239, 82] on icon "button" at bounding box center [242, 84] width 6 height 6
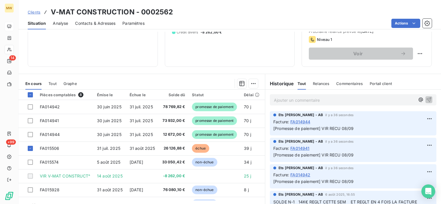
click at [221, 79] on div at bounding box center [171, 83] width 174 height 9
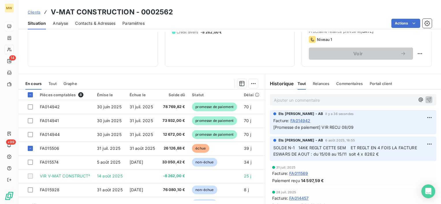
scroll to position [58, 0]
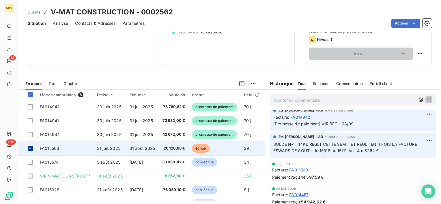
click at [31, 148] on icon at bounding box center [30, 148] width 3 height 3
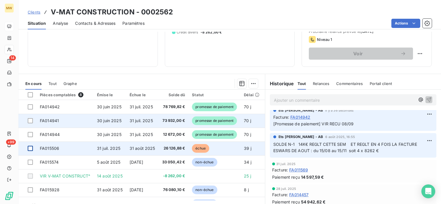
scroll to position [100, 0]
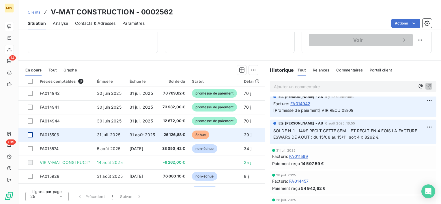
click at [31, 135] on div at bounding box center [30, 135] width 5 height 5
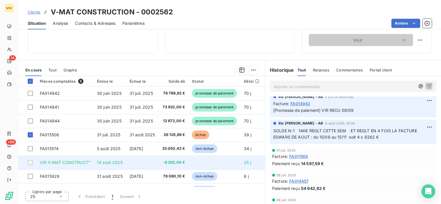
click at [30, 162] on div at bounding box center [30, 162] width 5 height 5
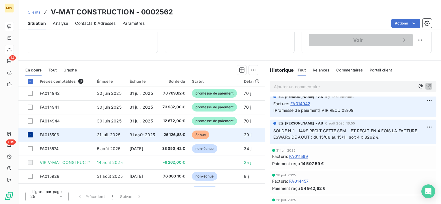
click at [32, 134] on div at bounding box center [30, 135] width 5 height 5
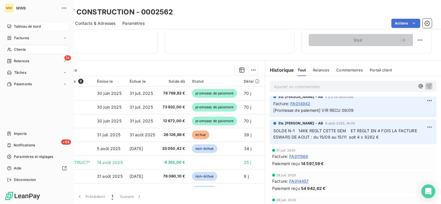
click at [15, 23] on div "Tableau de bord" at bounding box center [37, 26] width 64 height 9
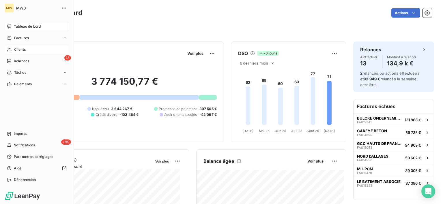
click at [20, 49] on span "Clients" at bounding box center [20, 49] width 12 height 5
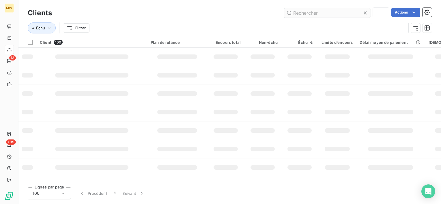
click at [327, 15] on input "text" at bounding box center [327, 12] width 87 height 9
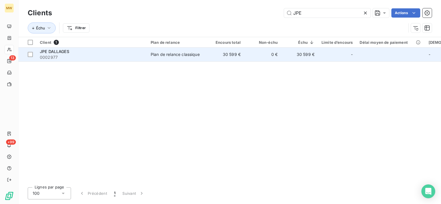
type input "JPE"
click at [77, 56] on span "0002977" at bounding box center [92, 58] width 104 height 6
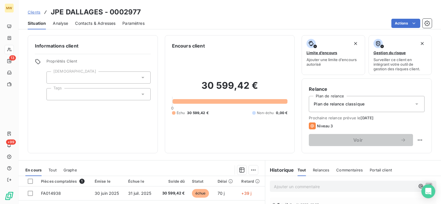
scroll to position [58, 0]
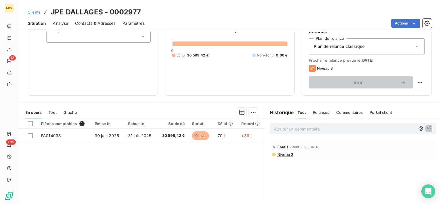
click at [292, 130] on p "Ajouter un commentaire ﻿" at bounding box center [344, 129] width 141 height 7
click at [352, 113] on span "Commentaires" at bounding box center [349, 112] width 27 height 5
click at [300, 109] on div "Tout" at bounding box center [302, 113] width 8 height 12
click at [299, 129] on p "Ajouter un commentaire ﻿" at bounding box center [344, 129] width 141 height 7
